Goal: Information Seeking & Learning: Learn about a topic

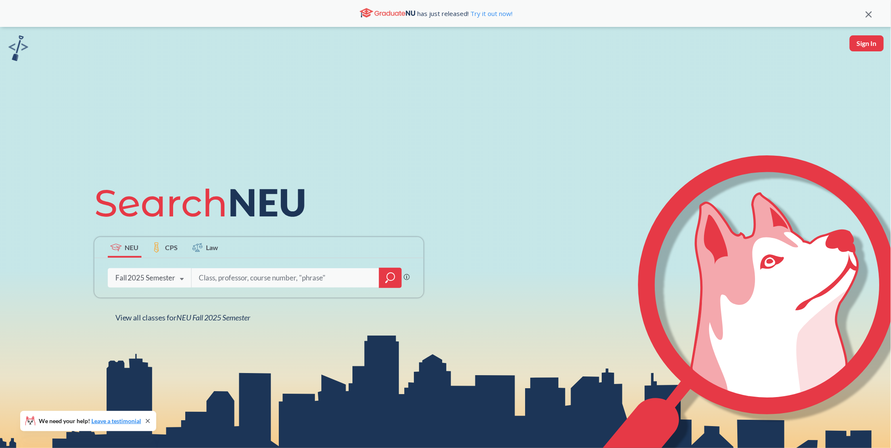
click at [270, 282] on input "search" at bounding box center [285, 278] width 175 height 18
type input "cs4950"
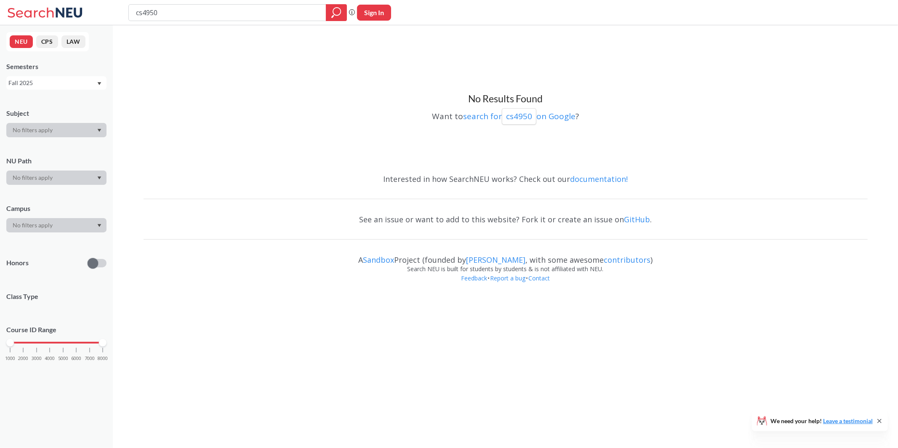
click at [73, 88] on div "Fall 2025" at bounding box center [56, 82] width 100 height 13
click at [65, 138] on div "Fall 2024" at bounding box center [58, 142] width 95 height 9
click at [62, 78] on div "Fall 2024" at bounding box center [56, 82] width 100 height 13
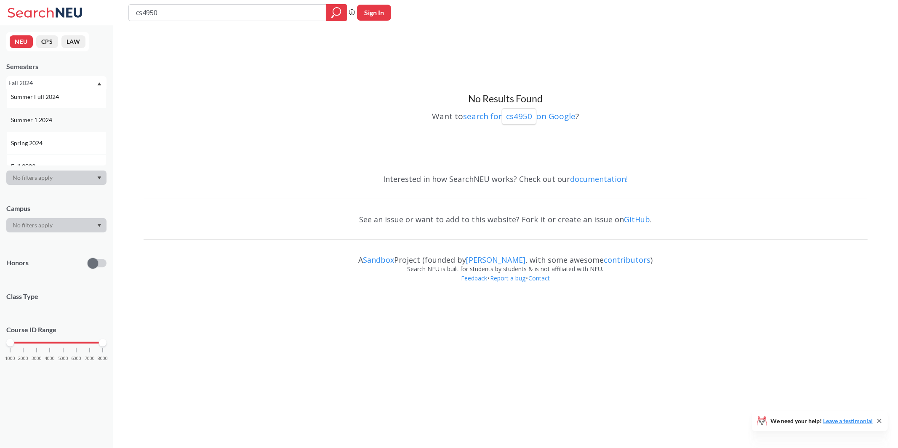
click at [62, 144] on div "Spring 2024" at bounding box center [58, 143] width 95 height 9
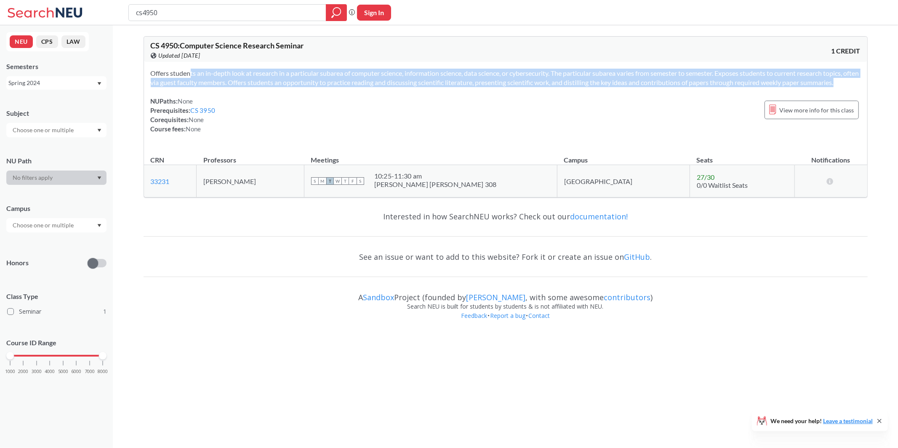
drag, startPoint x: 192, startPoint y: 72, endPoint x: 305, endPoint y: 96, distance: 115.6
click at [305, 96] on div "Offers students an in-depth look at research in a particular subarea of compute…" at bounding box center [506, 104] width 724 height 85
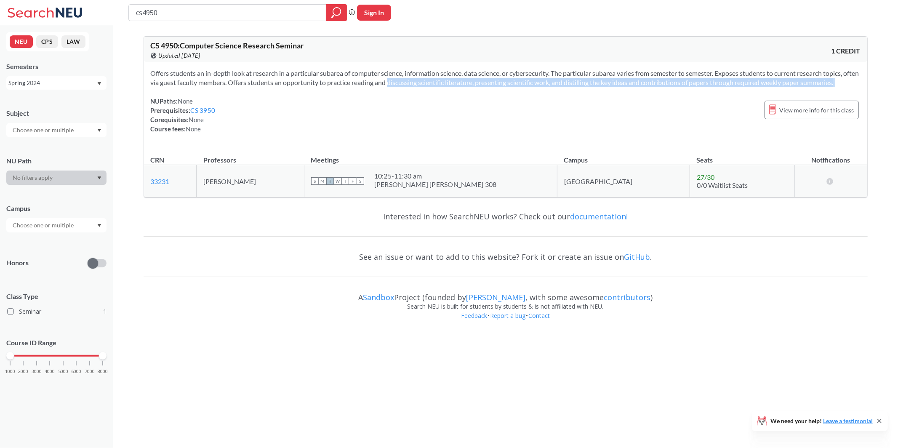
drag, startPoint x: 305, startPoint y: 96, endPoint x: 414, endPoint y: 86, distance: 108.6
click at [414, 86] on div "Offers students an in-depth look at research in a particular subarea of compute…" at bounding box center [506, 104] width 724 height 85
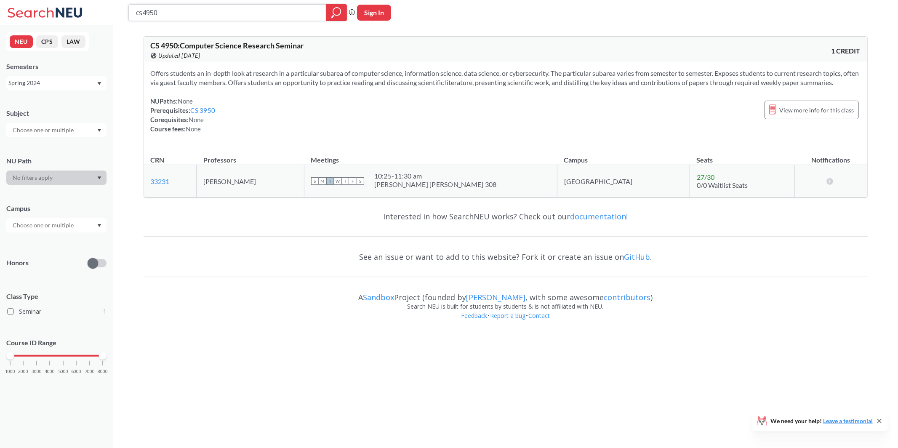
drag, startPoint x: 156, startPoint y: 12, endPoint x: 29, endPoint y: 7, distance: 127.3
click at [29, 7] on div "cs4950 Phrase search guarantees the exact search appears in the results. Ex. If…" at bounding box center [449, 12] width 898 height 25
paste input "CS 4991. Research."
type input "CS 4991"
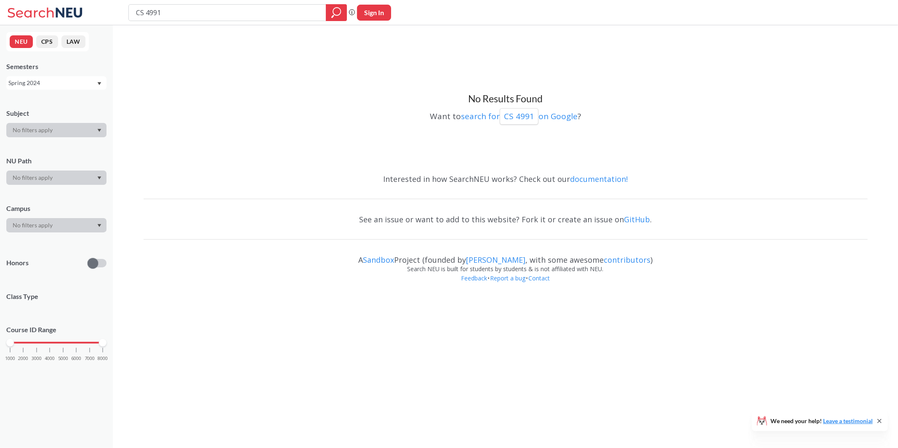
click at [48, 82] on div "Spring 2024" at bounding box center [52, 82] width 88 height 9
click at [43, 100] on div "Fall 2025" at bounding box center [58, 101] width 95 height 9
click at [51, 83] on div "Fall 2025" at bounding box center [52, 82] width 88 height 9
click at [47, 127] on div "Summer Full 2025" at bounding box center [56, 135] width 100 height 23
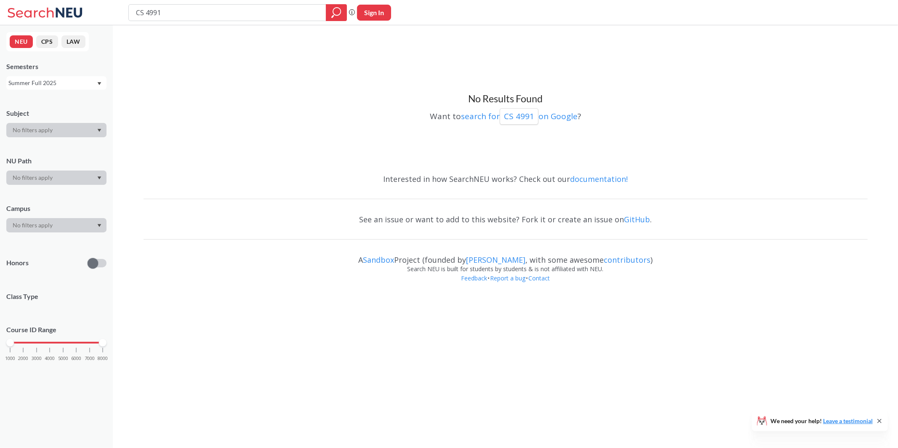
click at [52, 86] on div "Summer Full 2025" at bounding box center [52, 82] width 88 height 9
click at [52, 139] on div "Spring 2025" at bounding box center [58, 139] width 95 height 9
click at [64, 88] on div "Spring 2025" at bounding box center [56, 82] width 100 height 13
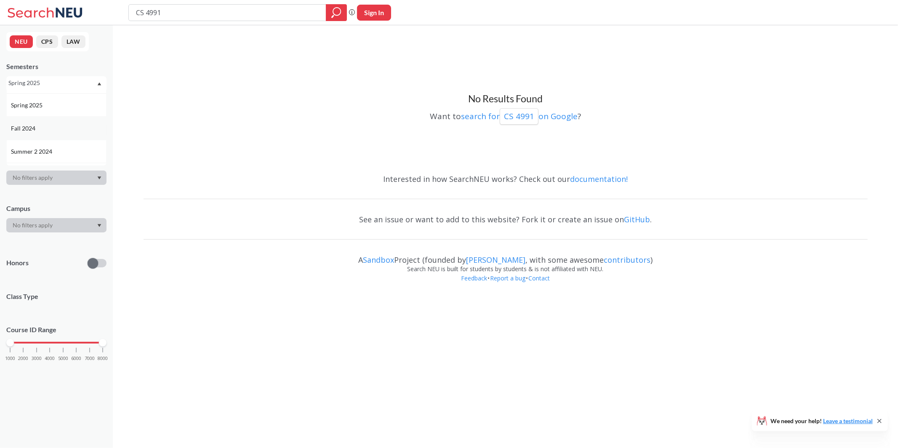
click at [65, 124] on div "Fall 2024" at bounding box center [58, 128] width 95 height 9
click at [68, 83] on div "Fall 2024" at bounding box center [52, 82] width 88 height 9
click at [68, 129] on div "Fall 2024" at bounding box center [58, 129] width 95 height 9
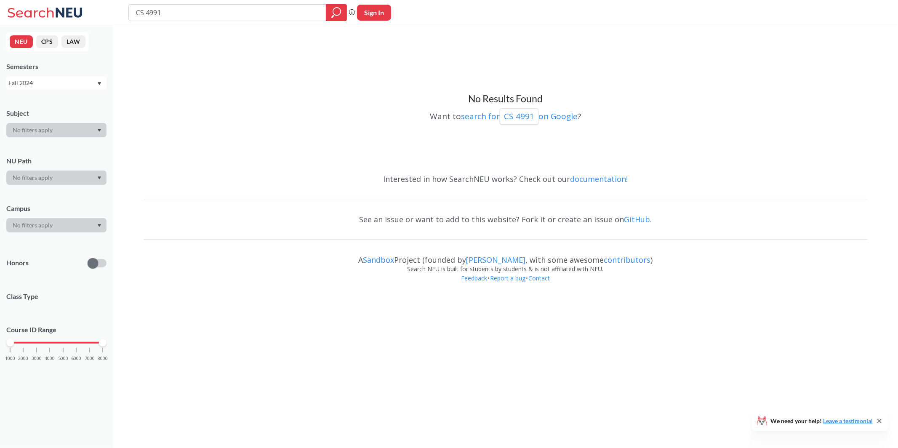
click at [85, 88] on div "Fall 2024" at bounding box center [56, 82] width 100 height 13
click at [64, 143] on div "Fall 2023" at bounding box center [56, 152] width 100 height 23
click at [77, 85] on div "Fall 2023" at bounding box center [52, 82] width 88 height 9
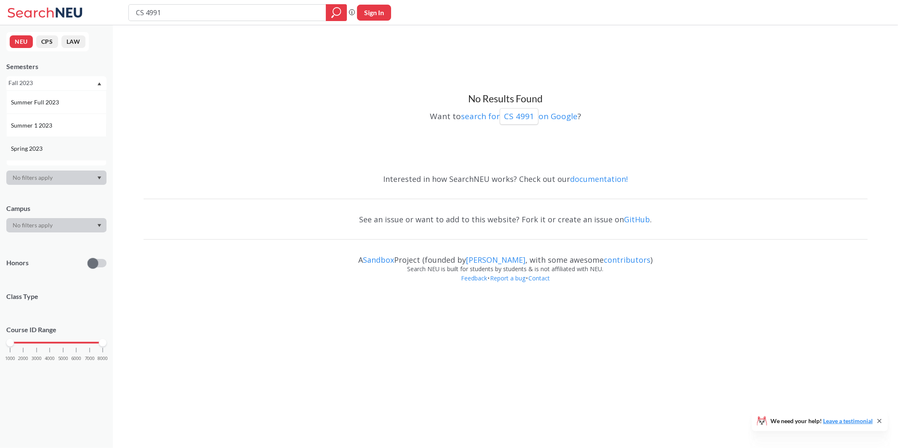
click at [55, 141] on div "Spring 2023" at bounding box center [56, 148] width 100 height 23
